Goal: Transaction & Acquisition: Purchase product/service

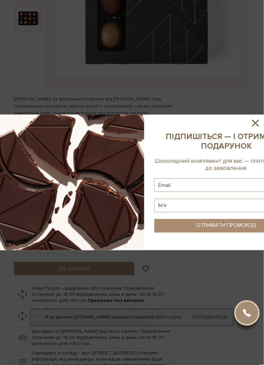
scroll to position [184, 0]
click at [258, 121] on icon at bounding box center [255, 123] width 7 height 7
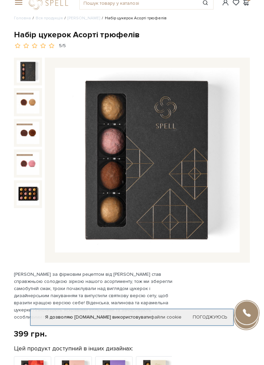
scroll to position [0, 0]
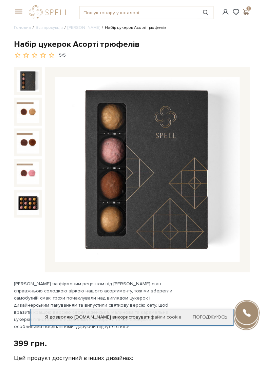
click at [247, 10] on span at bounding box center [246, 11] width 8 height 7
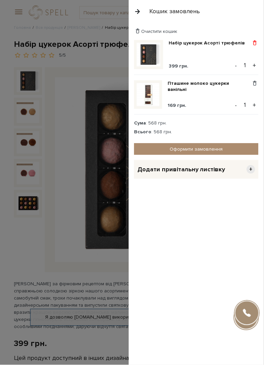
click at [256, 40] on span at bounding box center [255, 43] width 7 height 6
click at [227, 52] on link "Видалити" at bounding box center [232, 54] width 54 height 9
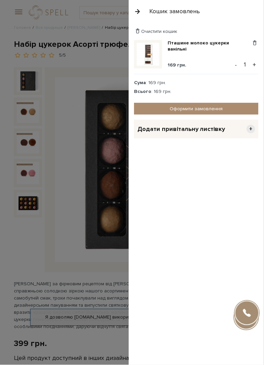
click at [154, 54] on img at bounding box center [148, 54] width 23 height 23
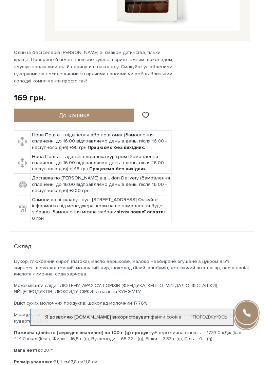
scroll to position [232, 0]
